Goal: Transaction & Acquisition: Book appointment/travel/reservation

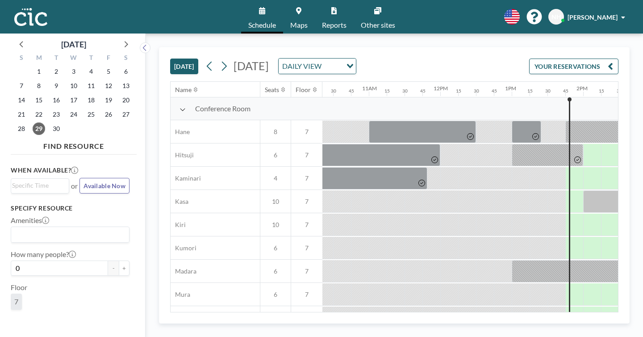
scroll to position [0, 784]
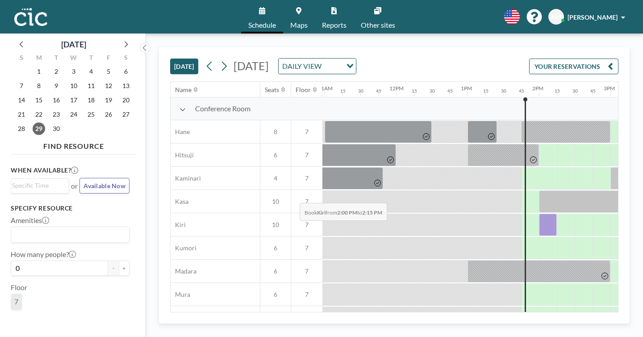
click at [539, 214] on div at bounding box center [548, 225] width 18 height 22
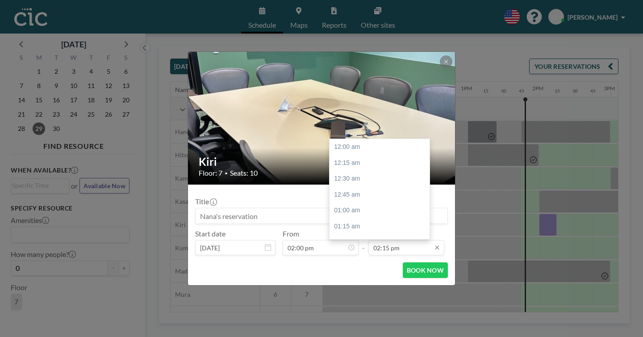
scroll to position [813, 0]
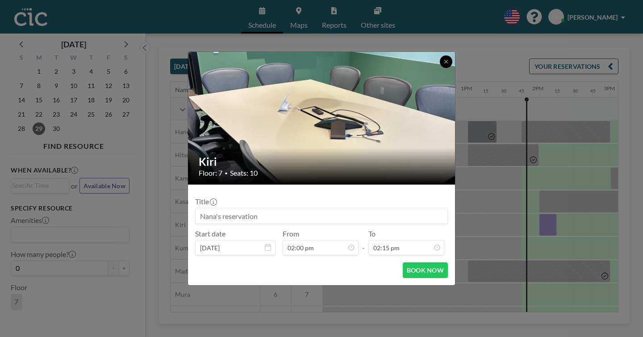
click at [440, 68] on button at bounding box center [446, 61] width 13 height 13
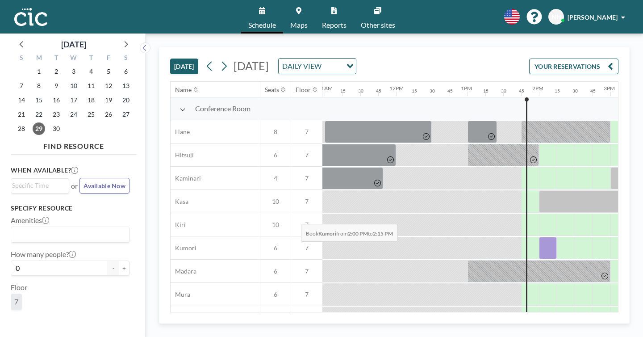
click at [539, 237] on div at bounding box center [548, 248] width 18 height 22
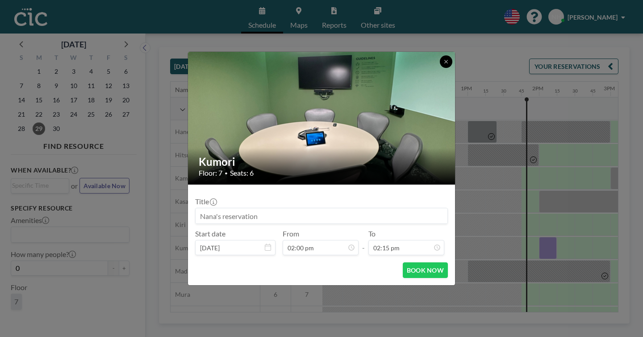
click at [440, 68] on button at bounding box center [446, 61] width 13 height 13
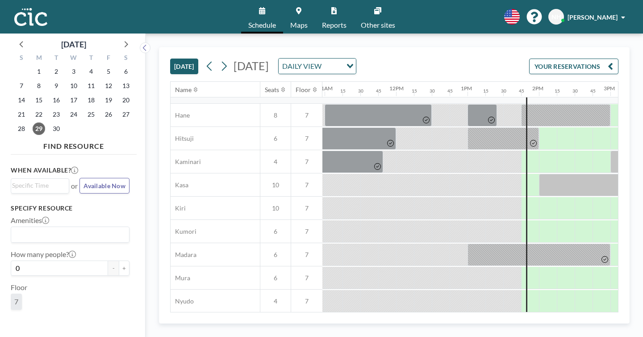
scroll to position [19, 784]
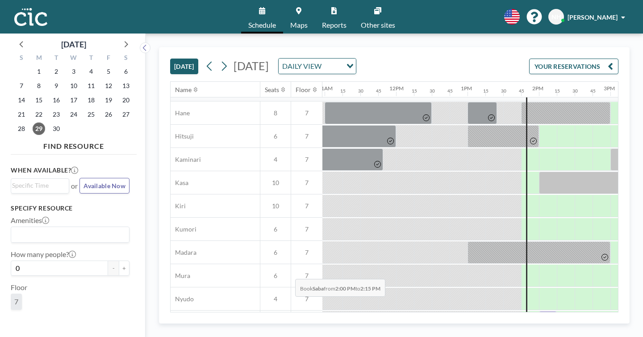
click at [539, 311] on div at bounding box center [548, 322] width 18 height 22
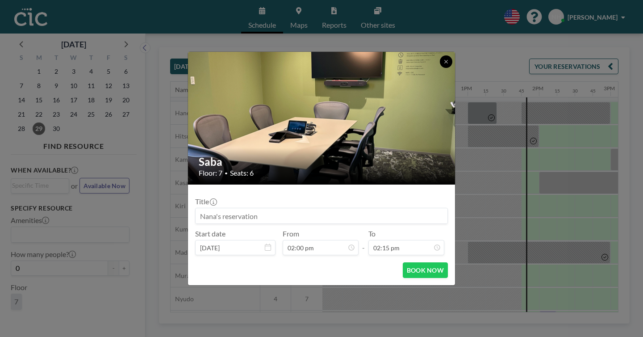
click at [440, 68] on button at bounding box center [446, 61] width 13 height 13
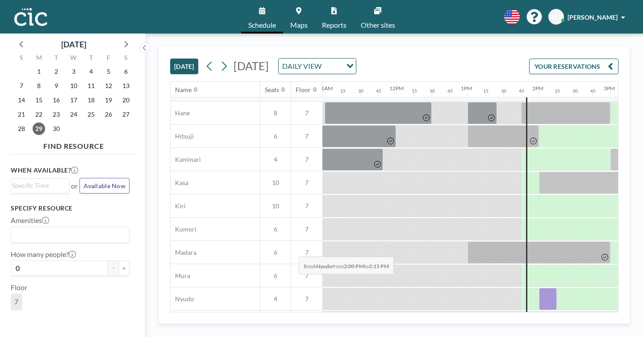
click at [539, 288] on div at bounding box center [548, 299] width 18 height 22
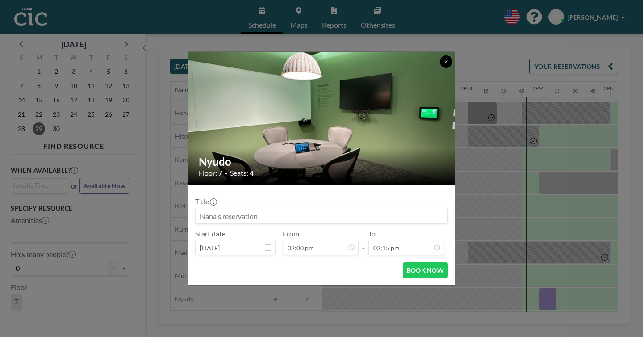
click at [440, 68] on button at bounding box center [446, 61] width 13 height 13
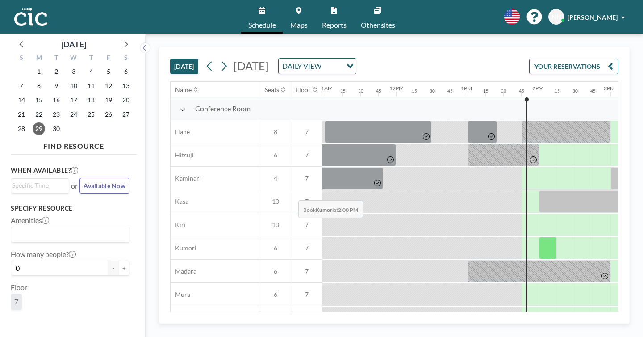
scroll to position [1, 784]
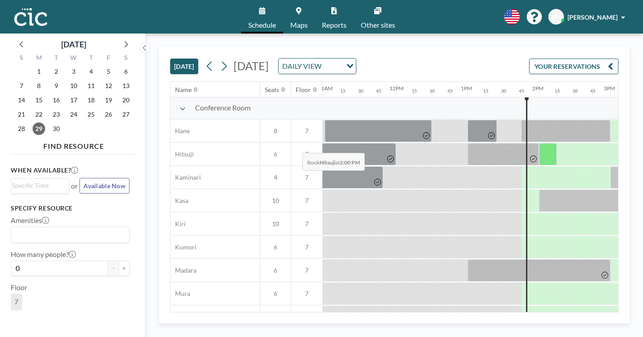
click at [539, 143] on div at bounding box center [548, 154] width 18 height 22
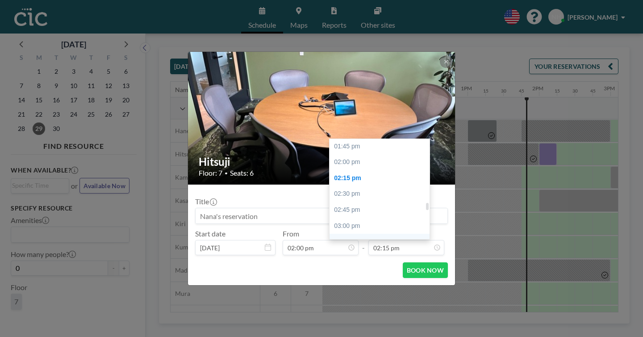
scroll to position [878, 0]
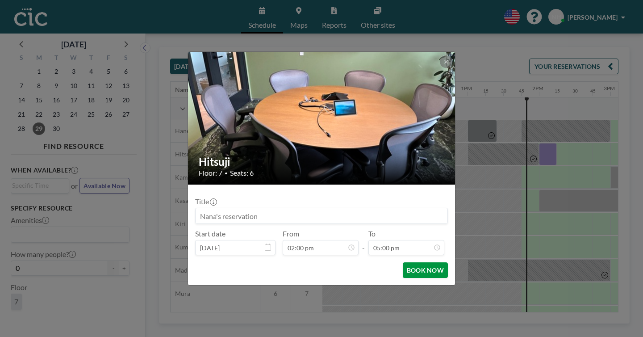
scroll to position [970, 0]
click at [403, 262] on button "BOOK NOW" at bounding box center [425, 270] width 45 height 16
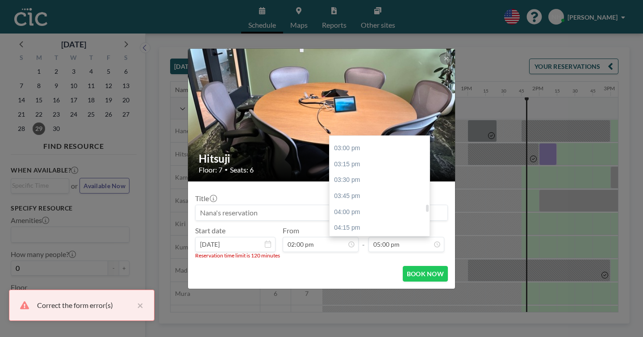
scroll to position [948, 0]
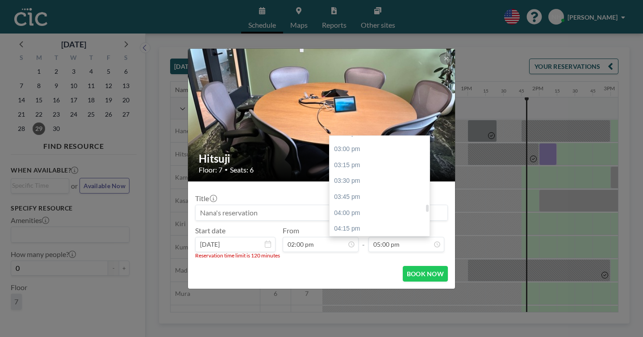
click at [345, 237] on div "04:30 pm" at bounding box center [380, 245] width 100 height 16
click at [384, 237] on input "04:30 pm" at bounding box center [407, 244] width 76 height 15
click at [338, 252] on div "04:00 pm" at bounding box center [380, 260] width 100 height 16
type input "04:00 pm"
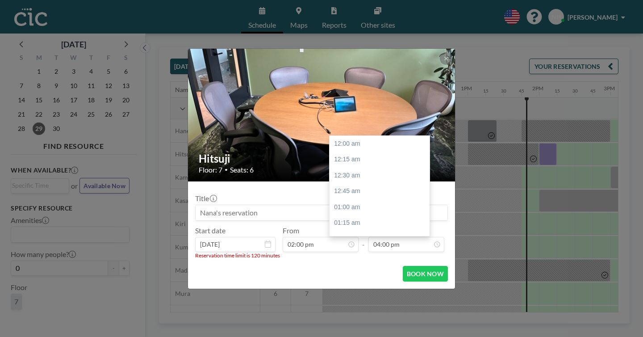
scroll to position [913, 0]
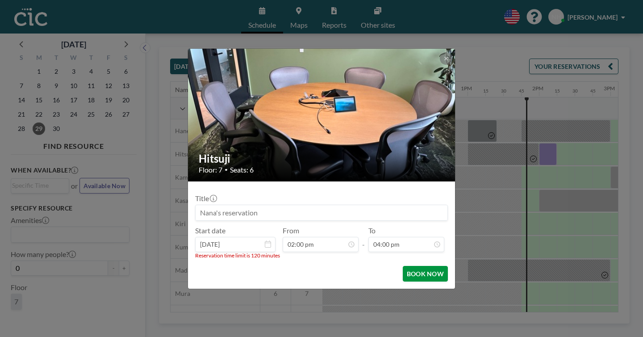
click at [403, 266] on button "BOOK NOW" at bounding box center [425, 274] width 45 height 16
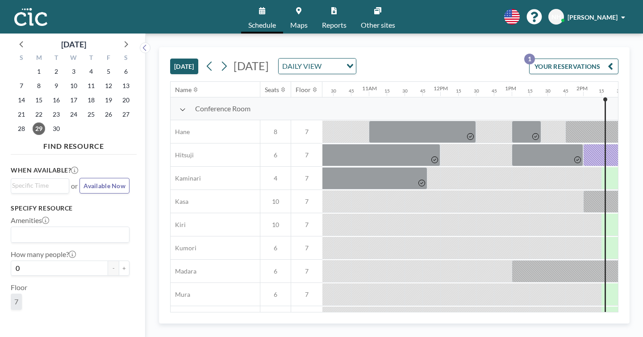
scroll to position [0, 784]
